Goal: Task Accomplishment & Management: Use online tool/utility

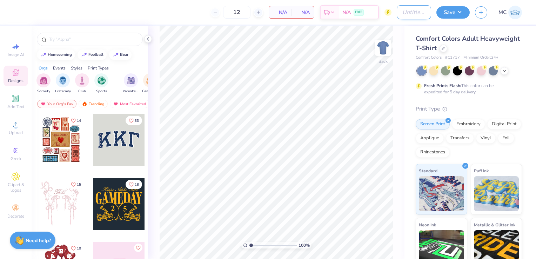
click at [409, 10] on input "Design Title" at bounding box center [413, 12] width 34 height 14
click at [506, 91] on div "Fresh Prints Flash: This color can be expedited for 5 day delivery." at bounding box center [467, 88] width 86 height 13
click at [447, 44] on div at bounding box center [443, 48] width 8 height 8
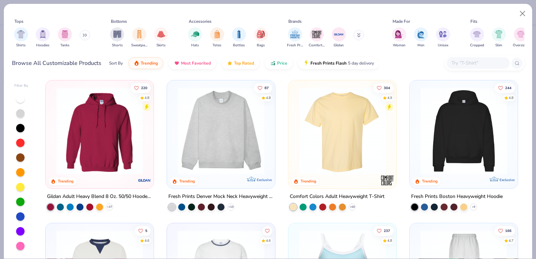
scroll to position [1, 0]
click at [273, 64] on button "Price" at bounding box center [279, 61] width 28 height 12
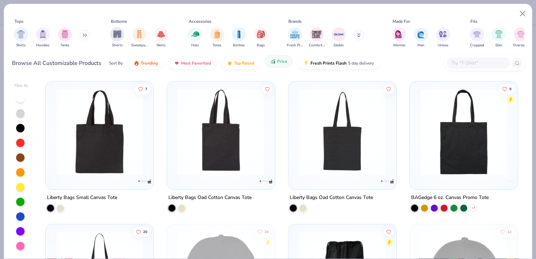
click at [273, 64] on button "Price" at bounding box center [279, 61] width 28 height 12
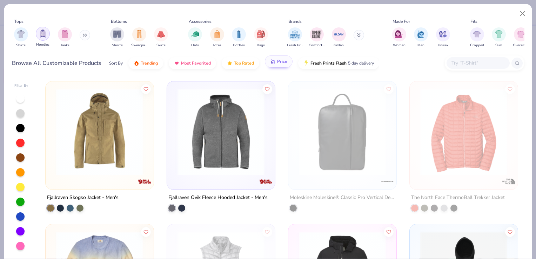
click at [42, 37] on img "filter for Hoodies" at bounding box center [43, 33] width 8 height 8
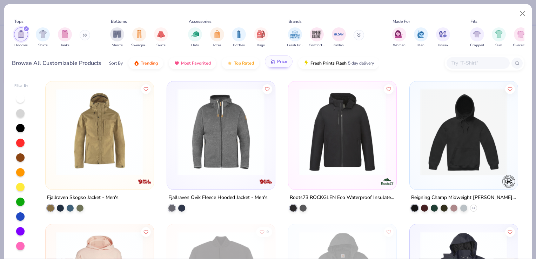
click at [26, 28] on icon "filter for Hoodies" at bounding box center [26, 29] width 2 height 2
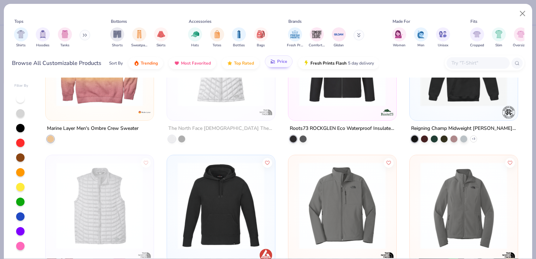
scroll to position [212, 0]
click at [524, 8] on button "Close" at bounding box center [522, 13] width 13 height 13
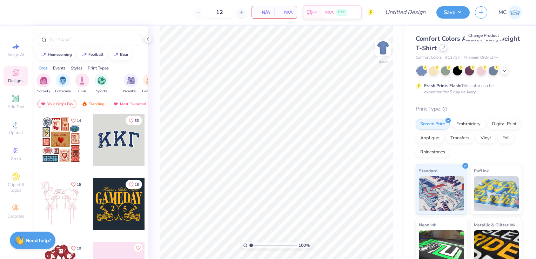
click at [445, 49] on icon at bounding box center [443, 48] width 4 height 4
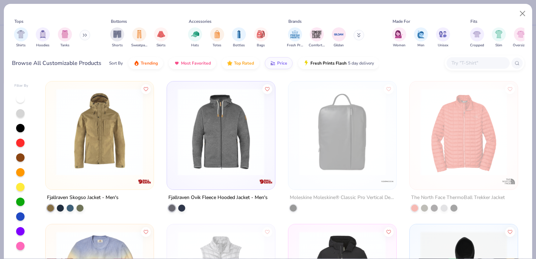
click at [463, 62] on input "text" at bounding box center [477, 63] width 54 height 8
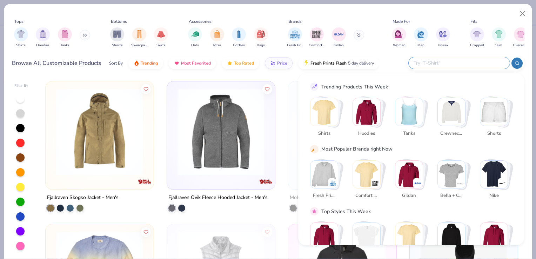
click at [369, 103] on img "Stack Card Button Hoodies" at bounding box center [366, 111] width 27 height 27
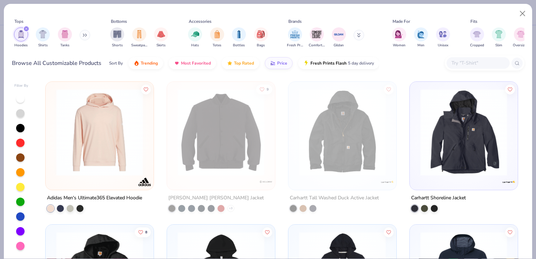
scroll to position [140, 0]
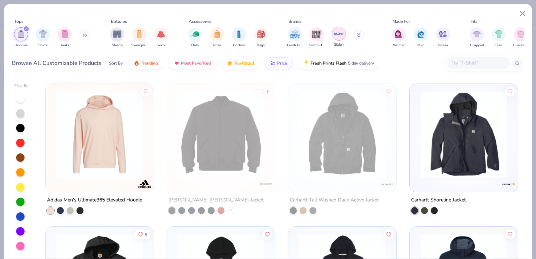
click at [335, 37] on img "filter for Gildan" at bounding box center [338, 33] width 11 height 11
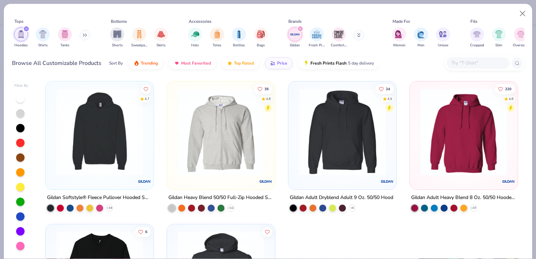
click at [108, 126] on img at bounding box center [100, 131] width 94 height 87
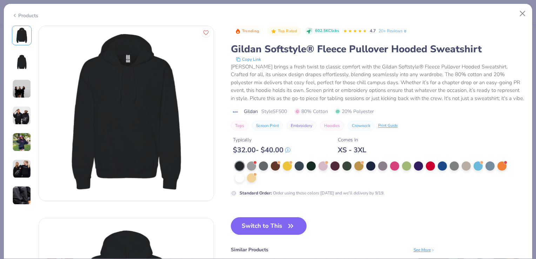
click at [25, 122] on img at bounding box center [21, 115] width 19 height 19
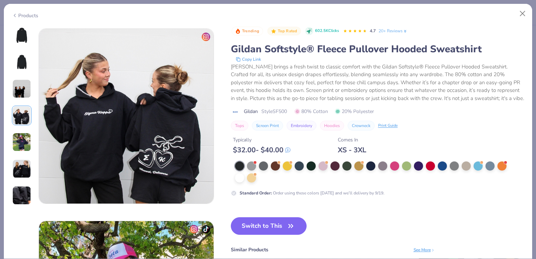
scroll to position [576, 0]
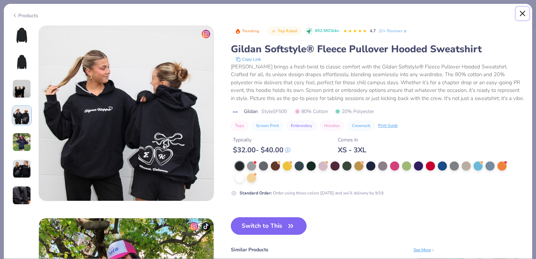
click at [528, 15] on button "Close" at bounding box center [522, 13] width 13 height 13
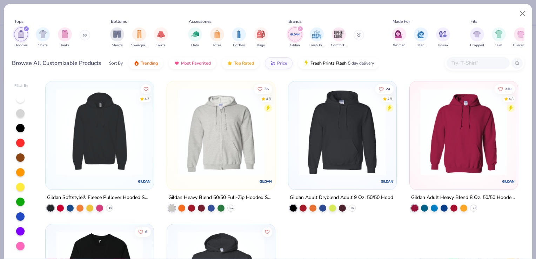
click at [28, 28] on div "filter for Hoodies" at bounding box center [26, 29] width 6 height 6
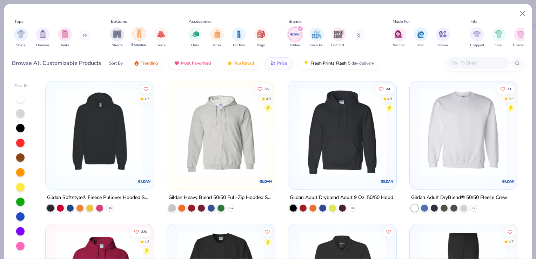
click at [143, 36] on div "filter for Sweatpants" at bounding box center [139, 34] width 14 height 14
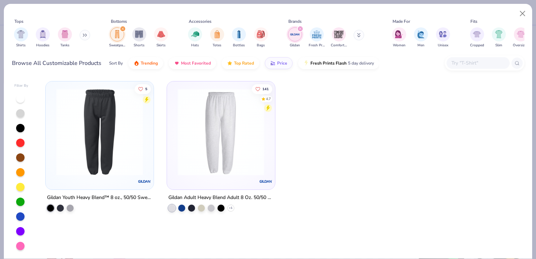
click at [174, 205] on div at bounding box center [171, 207] width 7 height 7
click at [299, 27] on icon "filter for Gildan" at bounding box center [300, 28] width 3 height 3
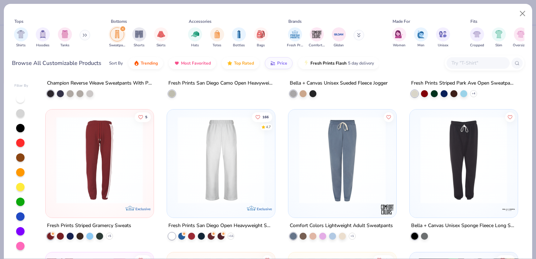
scroll to position [401, 0]
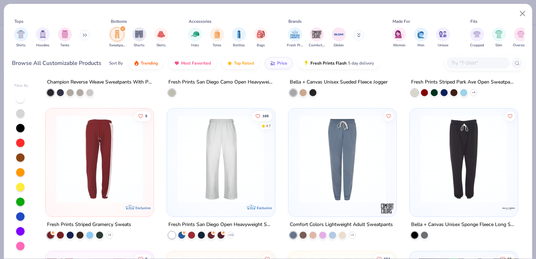
click at [235, 191] on img at bounding box center [221, 158] width 94 height 87
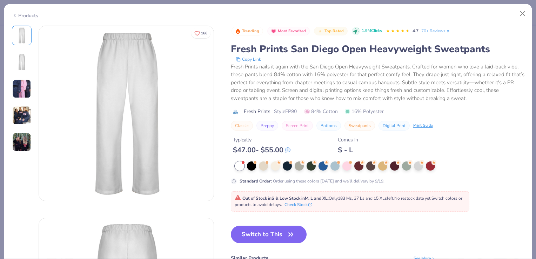
click at [18, 14] on div "Products" at bounding box center [25, 15] width 26 height 7
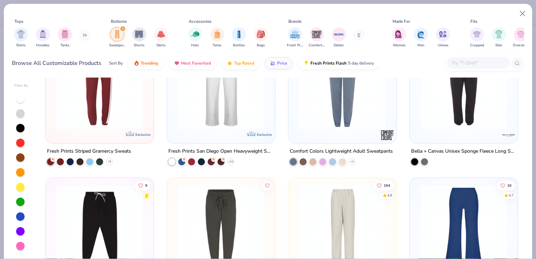
scroll to position [394, 0]
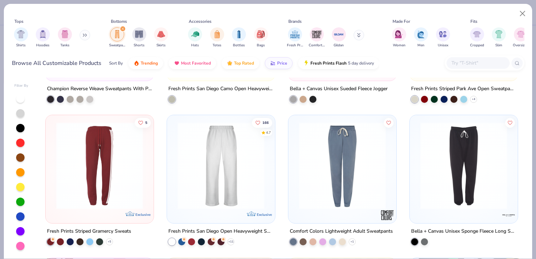
click at [268, 156] on img at bounding box center [315, 165] width 94 height 87
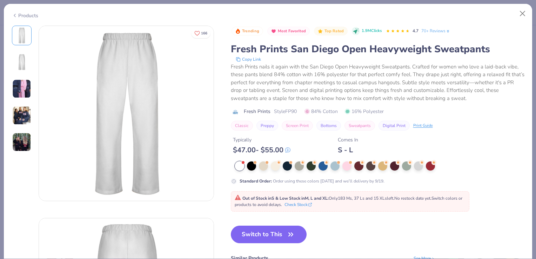
click at [16, 84] on img at bounding box center [21, 88] width 19 height 19
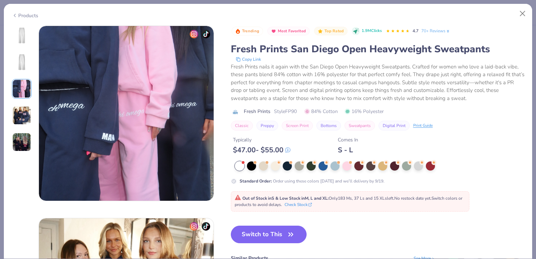
click at [24, 109] on img at bounding box center [21, 115] width 19 height 19
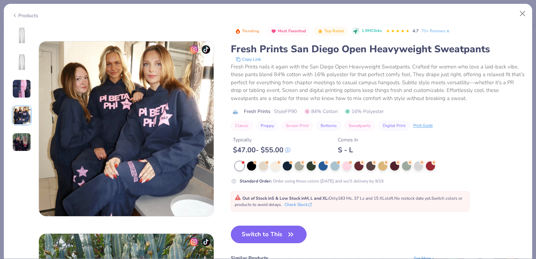
scroll to position [576, 0]
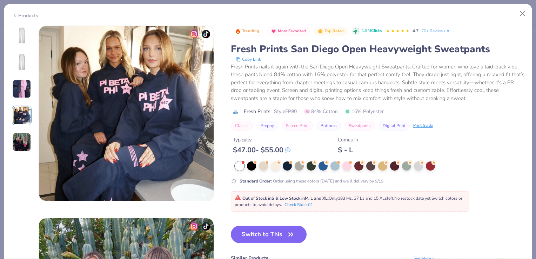
click at [19, 49] on div at bounding box center [22, 89] width 20 height 126
click at [21, 32] on img at bounding box center [21, 35] width 17 height 17
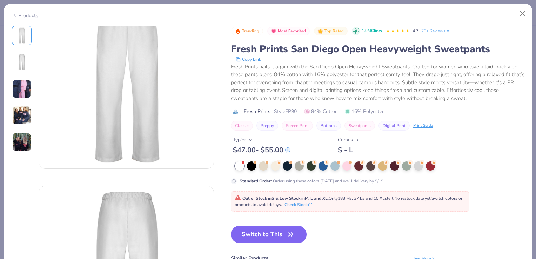
scroll to position [0, 0]
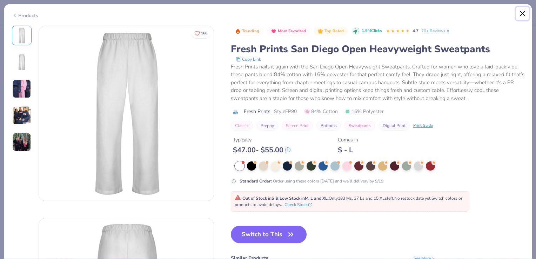
click at [525, 16] on button "Close" at bounding box center [522, 13] width 13 height 13
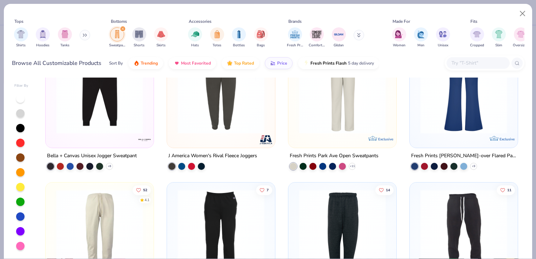
scroll to position [555, 0]
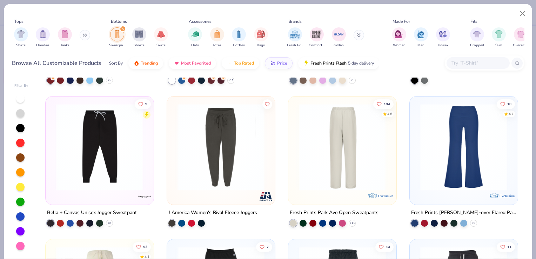
click at [348, 132] on img at bounding box center [342, 146] width 94 height 87
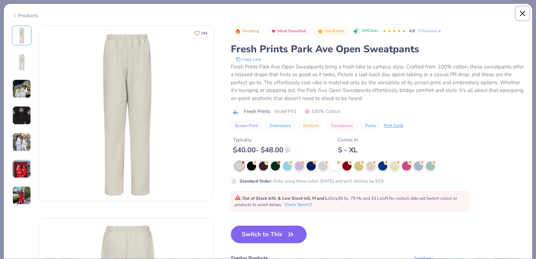
click at [521, 16] on button "Close" at bounding box center [522, 13] width 13 height 13
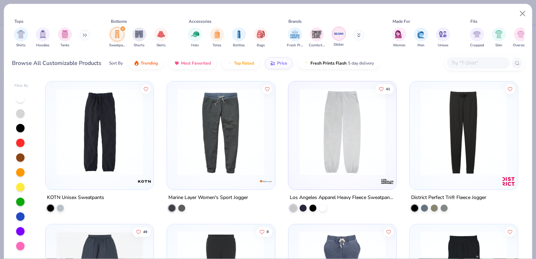
click at [337, 36] on img "filter for Gildan" at bounding box center [338, 33] width 11 height 11
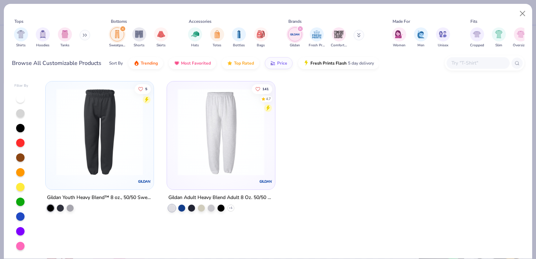
click at [307, 36] on div "Gildan Fresh Prints Comfort Colors" at bounding box center [330, 38] width 88 height 26
click at [298, 27] on div "filter for Gildan" at bounding box center [300, 29] width 6 height 6
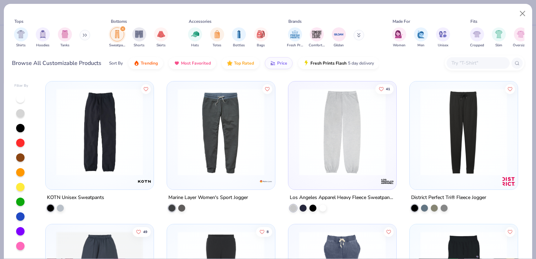
click at [360, 37] on icon at bounding box center [359, 35] width 4 height 4
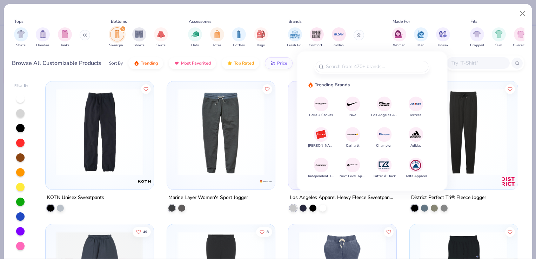
click at [467, 67] on div at bounding box center [477, 63] width 63 height 12
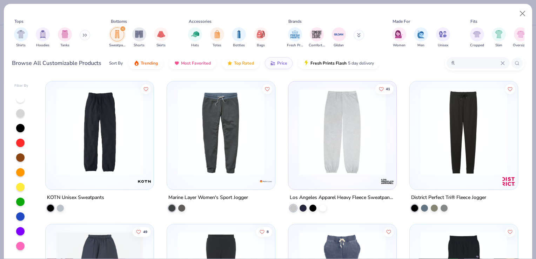
click at [123, 30] on div "filter for Sweatpants" at bounding box center [123, 29] width 6 height 6
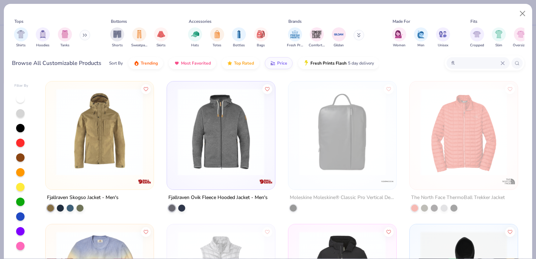
click at [461, 68] on div "fl" at bounding box center [477, 63] width 63 height 12
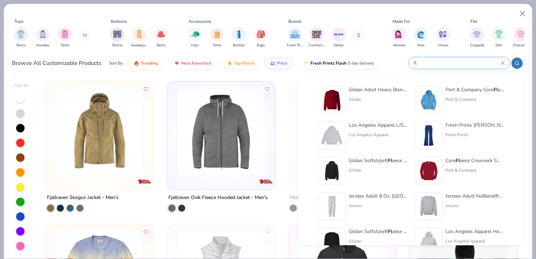
type input "f"
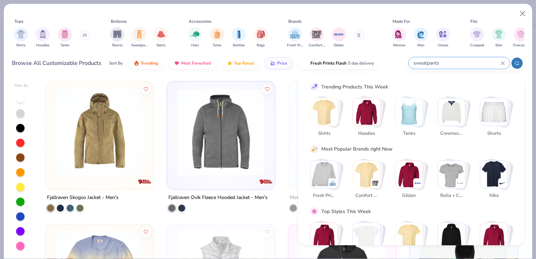
type input "sweatpants"
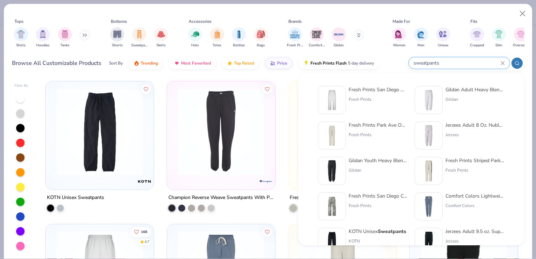
click at [361, 35] on button at bounding box center [358, 35] width 11 height 11
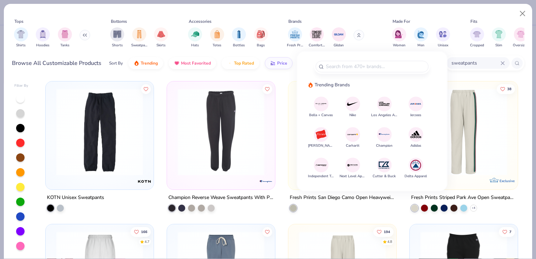
click at [372, 32] on div "Fresh Prints Comfort Colors Gildan" at bounding box center [330, 38] width 88 height 26
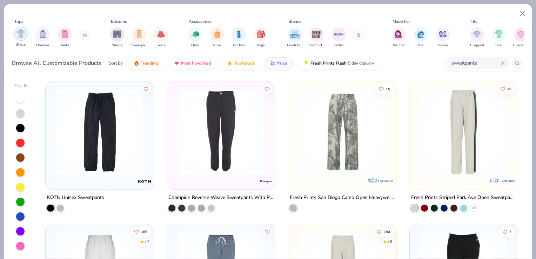
click at [21, 36] on img "filter for Shirts" at bounding box center [21, 33] width 8 height 8
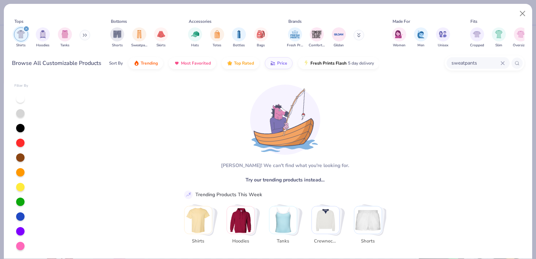
click at [196, 221] on img "Stack Card Button Shirts" at bounding box center [197, 219] width 27 height 27
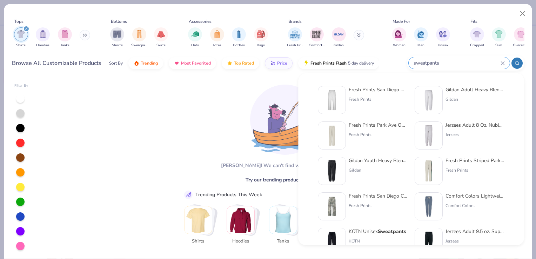
click at [499, 65] on input "sweatpants" at bounding box center [457, 63] width 88 height 8
click at [502, 65] on icon at bounding box center [502, 63] width 4 height 4
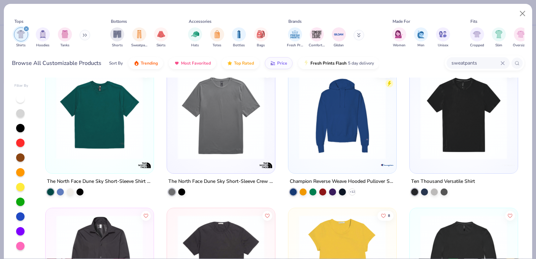
scroll to position [17, 0]
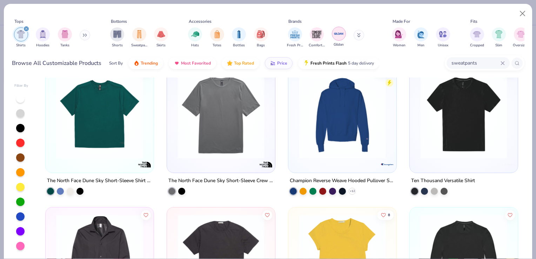
click at [338, 32] on img "filter for Gildan" at bounding box center [338, 33] width 11 height 11
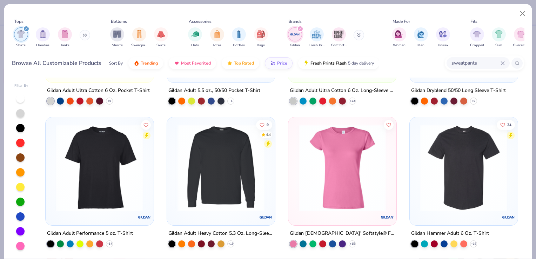
scroll to position [288, 0]
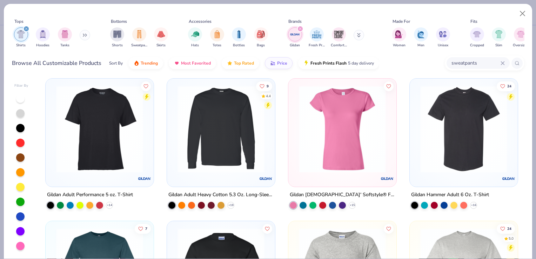
click at [481, 141] on img at bounding box center [463, 128] width 94 height 87
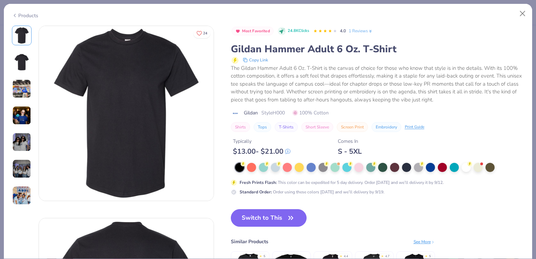
click at [26, 91] on img at bounding box center [21, 88] width 19 height 19
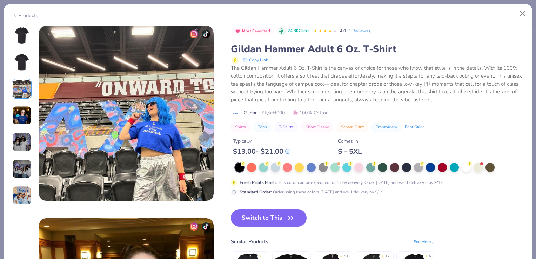
click at [24, 119] on img at bounding box center [21, 115] width 19 height 19
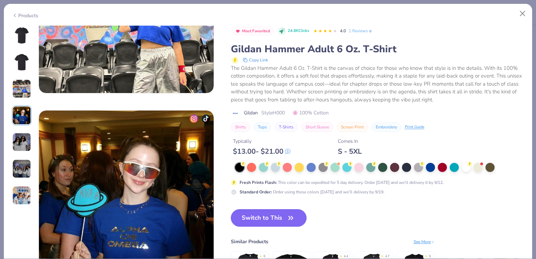
scroll to position [576, 0]
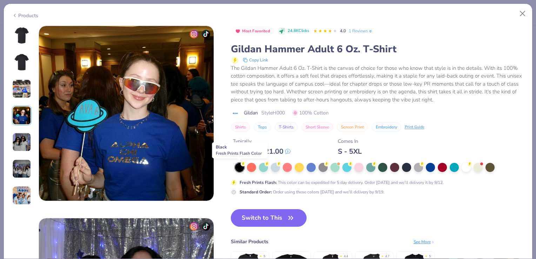
click at [239, 163] on div at bounding box center [239, 167] width 9 height 9
click at [259, 214] on button "Switch to This" at bounding box center [269, 218] width 76 height 18
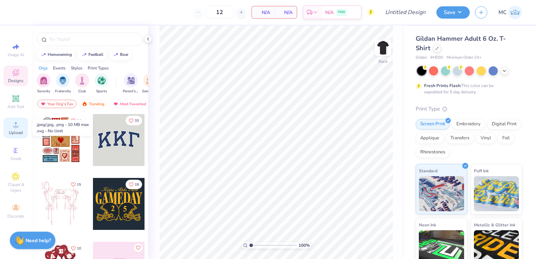
click at [13, 133] on span "Upload" at bounding box center [16, 133] width 14 height 6
click at [13, 134] on span "Upload" at bounding box center [16, 133] width 14 height 6
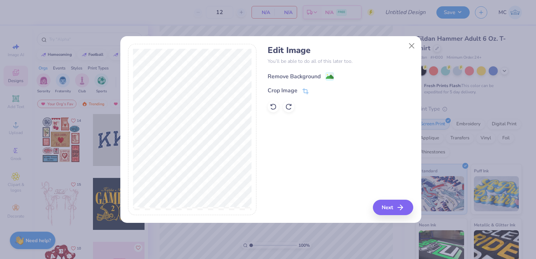
click at [326, 76] on image at bounding box center [330, 77] width 8 height 8
click at [344, 76] on polyline at bounding box center [345, 75] width 3 height 2
click at [332, 75] on div "Remove Background" at bounding box center [339, 75] width 145 height 9
click at [309, 75] on div "Remove Background" at bounding box center [339, 75] width 145 height 9
click at [306, 90] on icon at bounding box center [305, 92] width 5 height 5
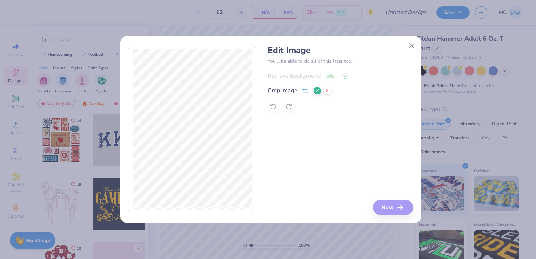
click at [329, 91] on icon at bounding box center [327, 90] width 4 height 4
click at [410, 45] on button "Close" at bounding box center [411, 45] width 13 height 13
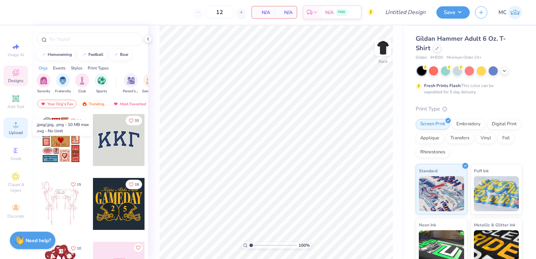
click at [18, 124] on icon at bounding box center [16, 124] width 8 height 8
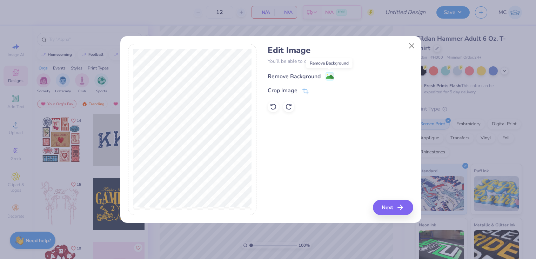
click at [326, 77] on image at bounding box center [330, 77] width 8 height 8
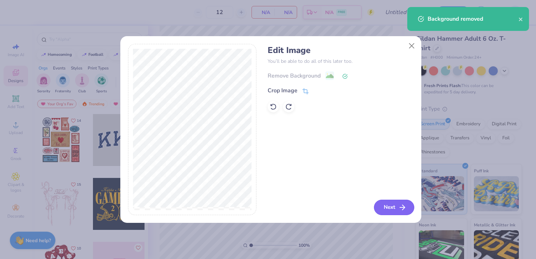
click at [393, 203] on button "Next" at bounding box center [394, 206] width 40 height 15
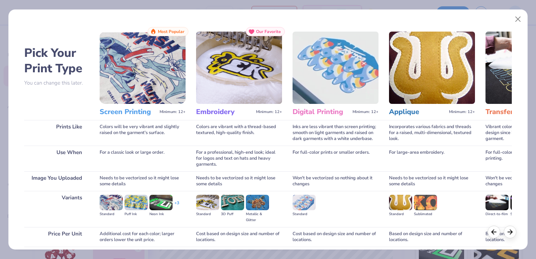
scroll to position [55, 0]
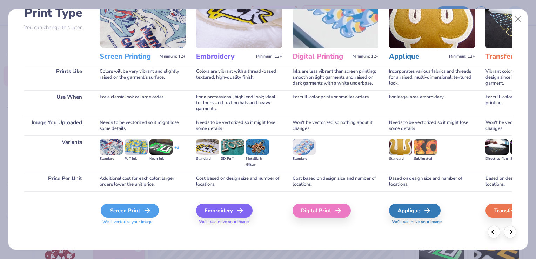
click at [122, 215] on div "Screen Print" at bounding box center [130, 210] width 58 height 14
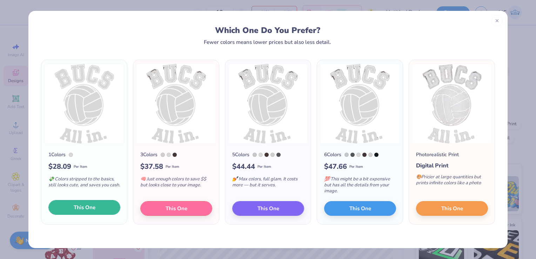
click at [98, 210] on button "This One" at bounding box center [84, 207] width 72 height 15
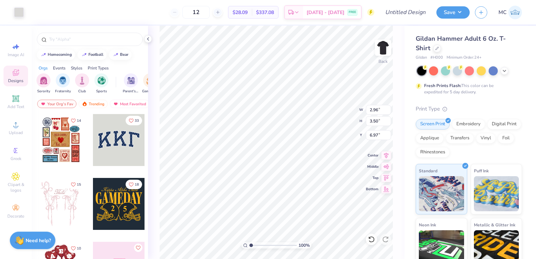
type input "2.02"
type input "2.97"
type input "6.46"
click at [15, 104] on span "Add Text" at bounding box center [15, 107] width 17 height 6
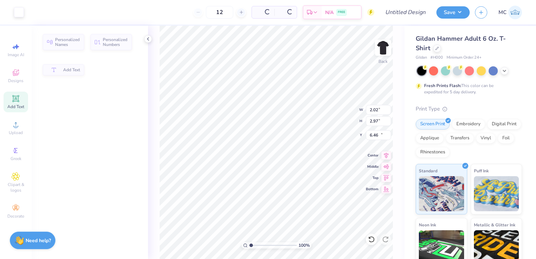
type input "5.57"
type input "1.61"
type input "12.19"
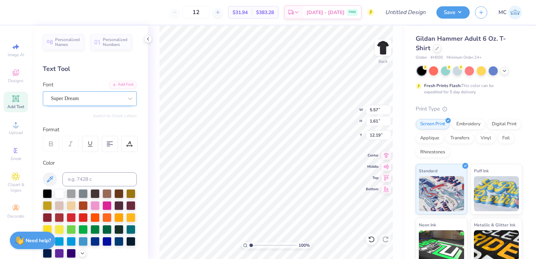
click at [112, 102] on div at bounding box center [87, 98] width 72 height 9
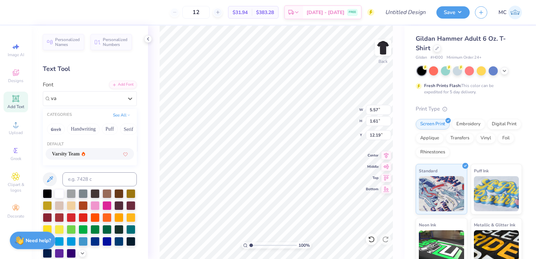
scroll to position [0, 0]
click at [68, 152] on span "Varsity Team" at bounding box center [66, 153] width 28 height 7
type input "var"
type input "5.53"
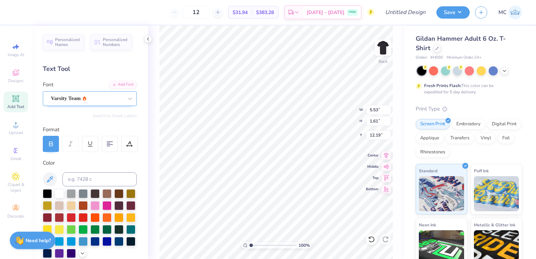
click at [74, 103] on div at bounding box center [87, 98] width 72 height 9
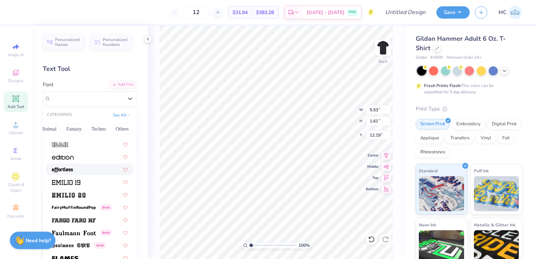
scroll to position [1399, 0]
click at [88, 190] on div at bounding box center [90, 193] width 76 height 7
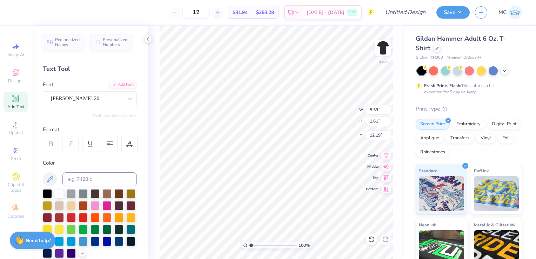
type input "7.35"
type input "2.11"
type input "11.95"
click at [93, 96] on div "[PERSON_NAME] 20" at bounding box center [87, 98] width 74 height 11
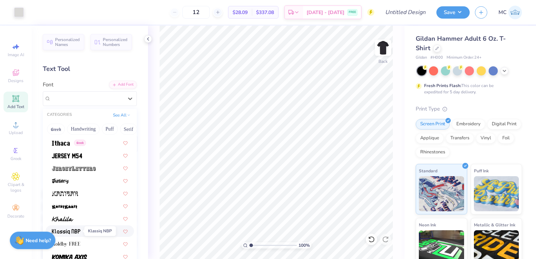
scroll to position [1917, 0]
click at [67, 169] on img at bounding box center [74, 168] width 44 height 5
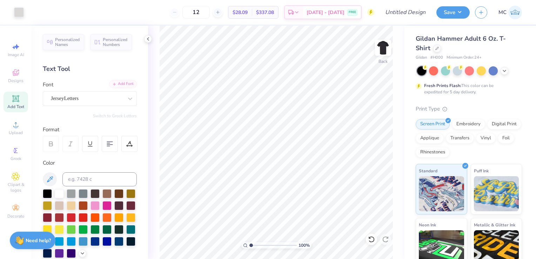
click at [122, 83] on div "Add Font" at bounding box center [123, 84] width 28 height 8
click at [104, 98] on div "JerseyLetters" at bounding box center [87, 98] width 74 height 11
click at [104, 98] on div "JerseyLetters" at bounding box center [87, 98] width 72 height 8
click at [147, 40] on icon at bounding box center [148, 39] width 6 height 6
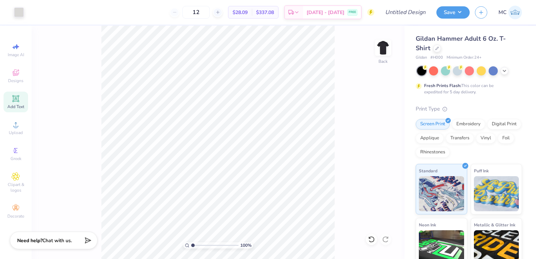
click at [18, 103] on div "Add Text" at bounding box center [16, 101] width 25 height 21
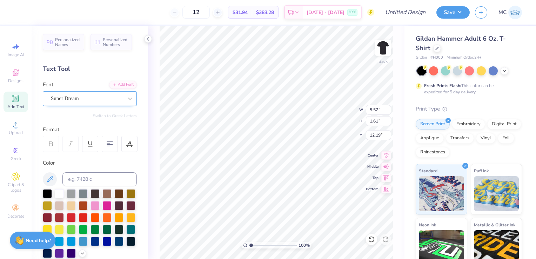
click at [75, 99] on div "Super Dream" at bounding box center [87, 98] width 74 height 11
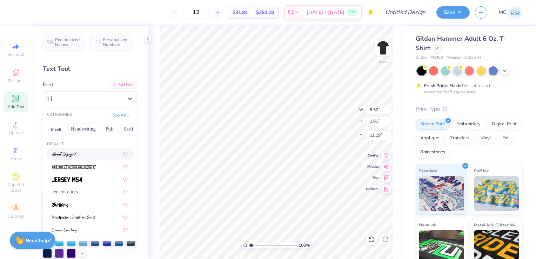
scroll to position [0, 0]
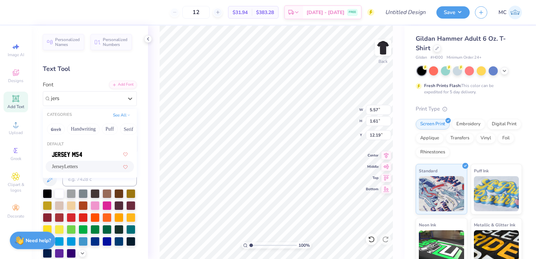
click at [99, 168] on div "JerseyLetters" at bounding box center [90, 166] width 76 height 7
type input "jers"
type input "7.02"
type input "2.03"
type input "11.98"
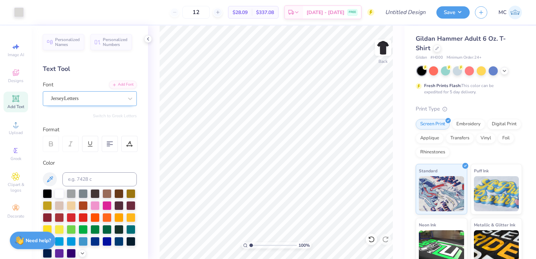
click at [115, 94] on div "JerseyLetters" at bounding box center [87, 98] width 74 height 11
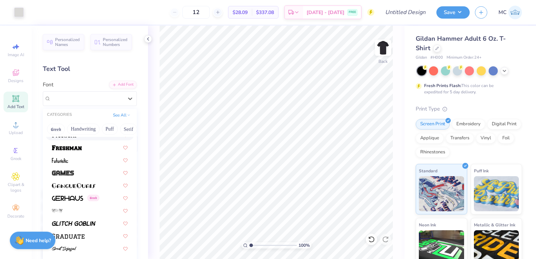
scroll to position [1572, 0]
click at [66, 169] on span at bounding box center [63, 171] width 22 height 7
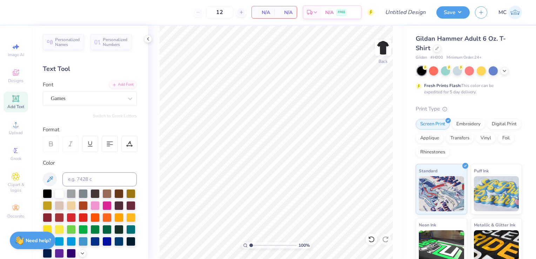
click at [13, 101] on icon at bounding box center [16, 98] width 8 height 8
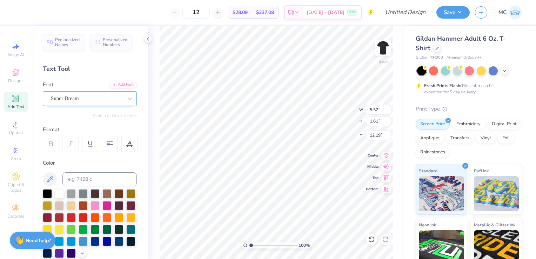
click at [107, 101] on div "Super Dream" at bounding box center [87, 98] width 74 height 11
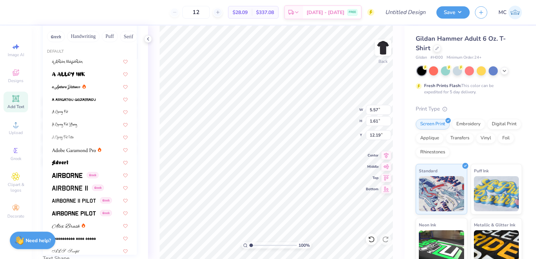
scroll to position [0, 0]
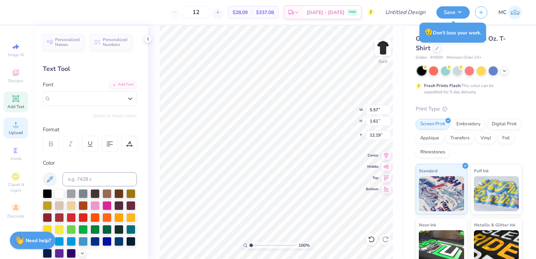
click at [12, 128] on icon at bounding box center [16, 124] width 8 height 8
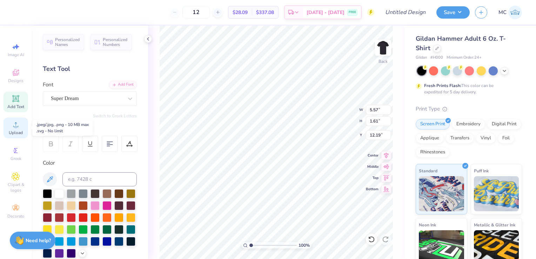
click at [25, 126] on div "Upload" at bounding box center [16, 127] width 25 height 21
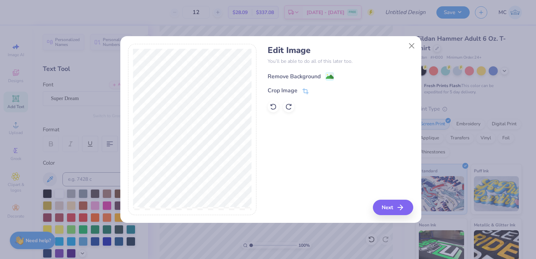
click at [327, 76] on image at bounding box center [330, 77] width 8 height 8
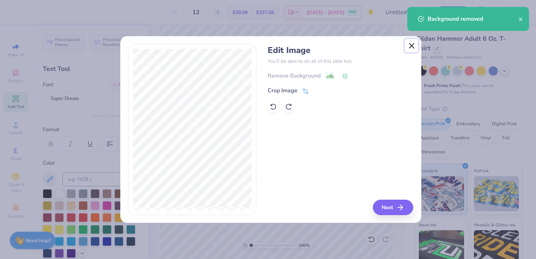
click at [414, 51] on button "Close" at bounding box center [411, 45] width 13 height 13
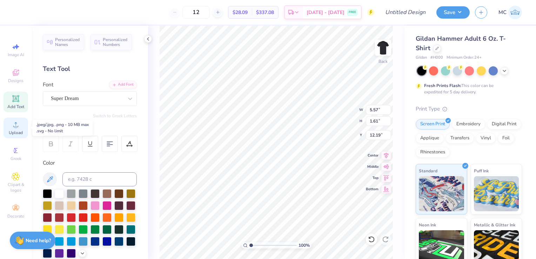
click at [19, 123] on icon at bounding box center [16, 124] width 8 height 8
click at [21, 155] on div "Greek" at bounding box center [16, 153] width 25 height 21
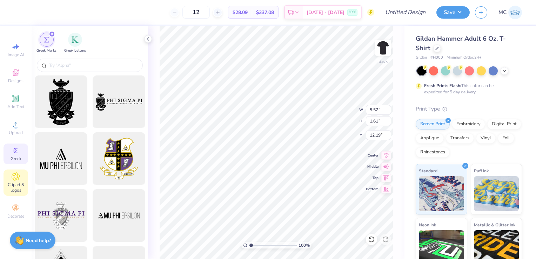
click at [12, 172] on icon at bounding box center [16, 176] width 8 height 8
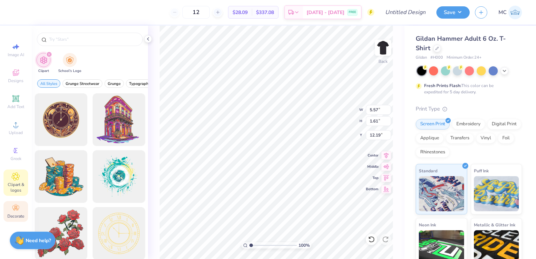
click at [9, 215] on span "Decorate" at bounding box center [15, 216] width 17 height 6
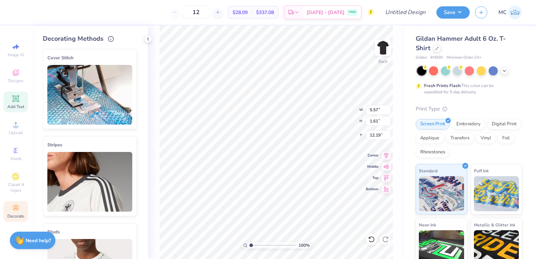
click at [7, 105] on span "Add Text" at bounding box center [15, 107] width 17 height 6
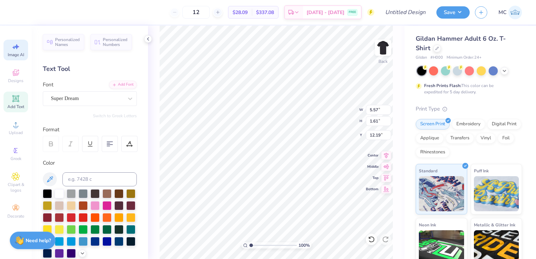
click at [22, 51] on div "Image AI" at bounding box center [16, 50] width 25 height 21
select select "4"
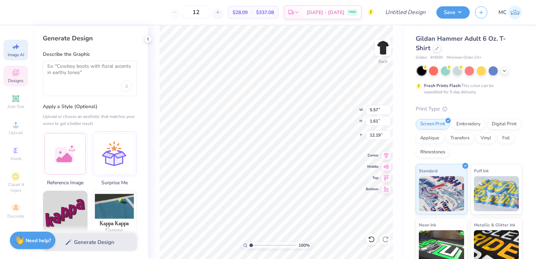
click at [20, 68] on div "Designs" at bounding box center [16, 76] width 25 height 21
